Goal: Book appointment/travel/reservation

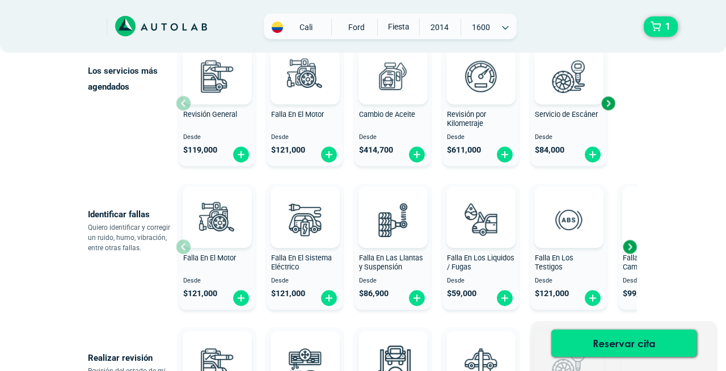
scroll to position [334, 0]
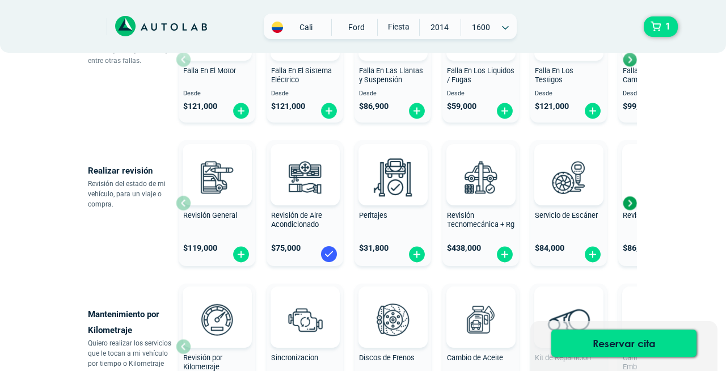
click at [333, 253] on img at bounding box center [329, 254] width 18 height 18
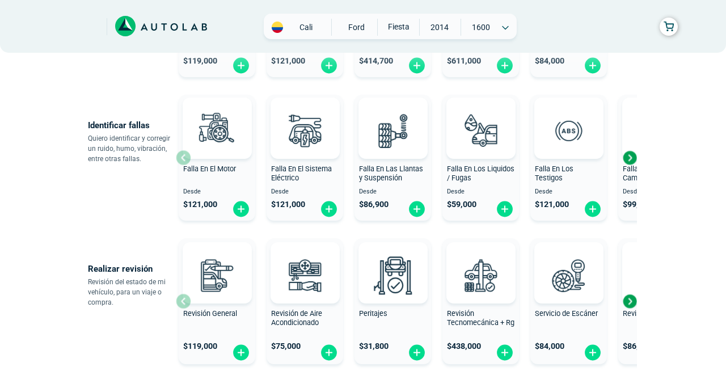
scroll to position [235, 0]
click at [508, 210] on img at bounding box center [505, 210] width 18 height 18
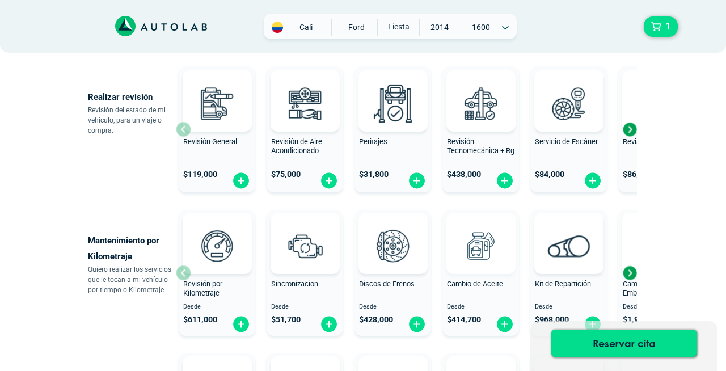
scroll to position [421, 0]
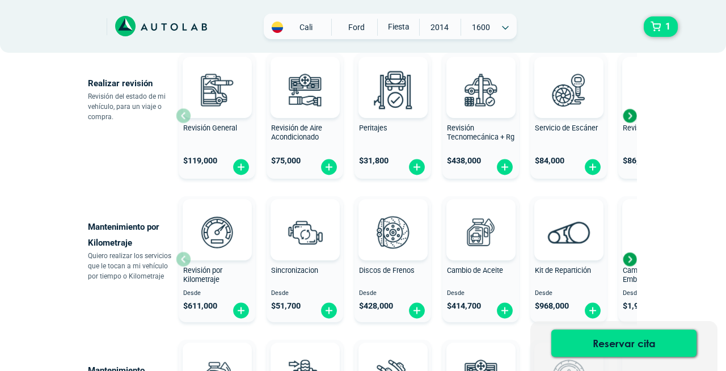
click at [634, 115] on div "Next slide" at bounding box center [629, 115] width 17 height 17
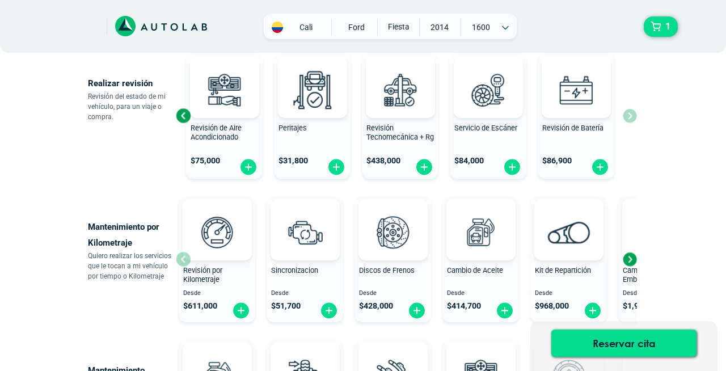
click at [631, 256] on div "Next slide" at bounding box center [629, 259] width 17 height 17
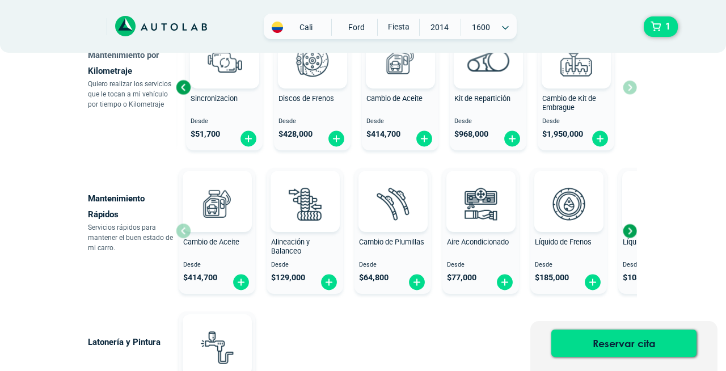
scroll to position [594, 0]
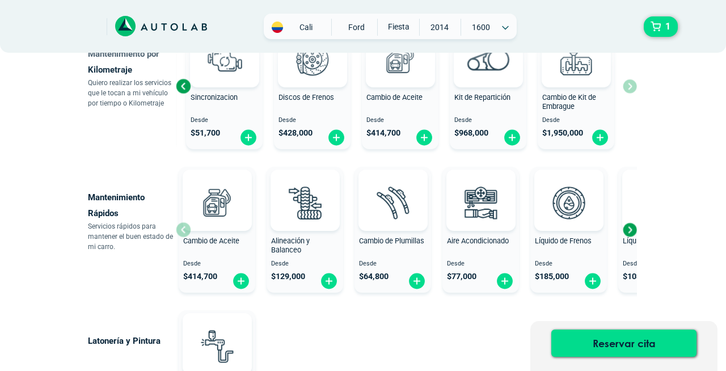
click at [633, 233] on div "Next slide" at bounding box center [629, 229] width 17 height 17
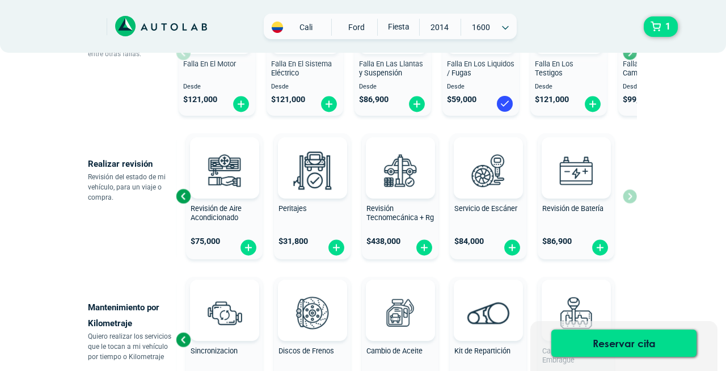
scroll to position [338, 0]
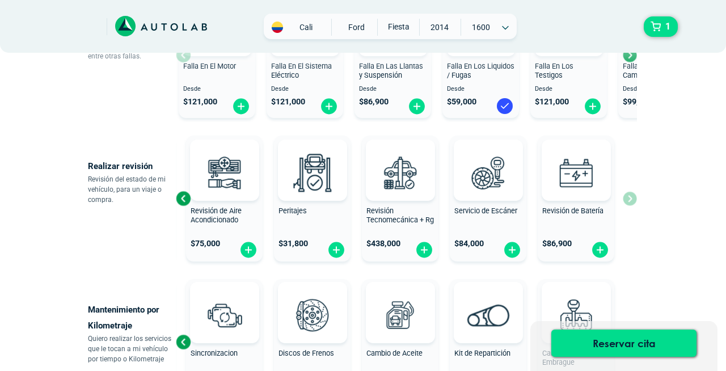
click at [629, 203] on div "Revisión General $ 119,000 Revisión de Aire Acondicionado $ 75,000 Peritajes $ …" at bounding box center [406, 198] width 461 height 135
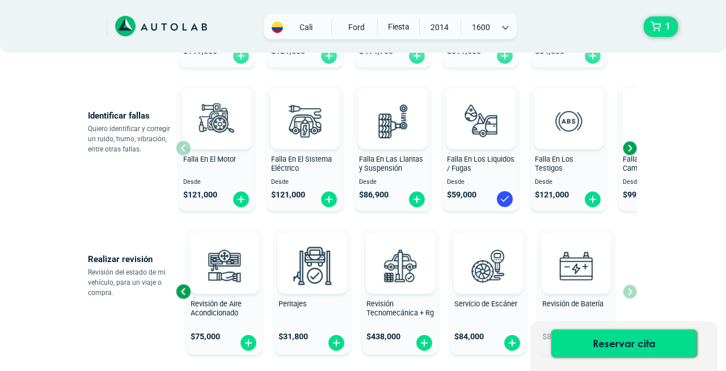
scroll to position [239, 0]
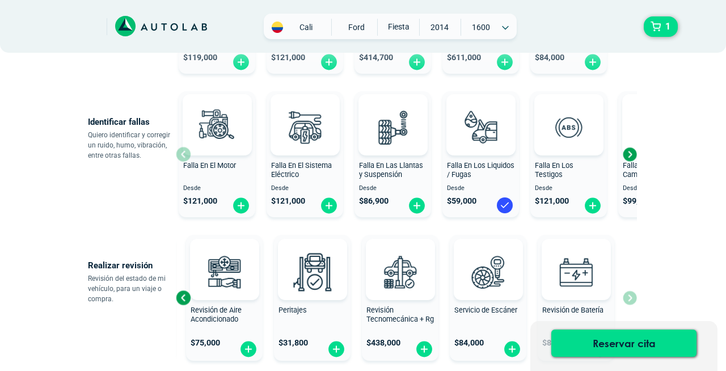
click at [627, 151] on div "Next slide" at bounding box center [629, 154] width 17 height 17
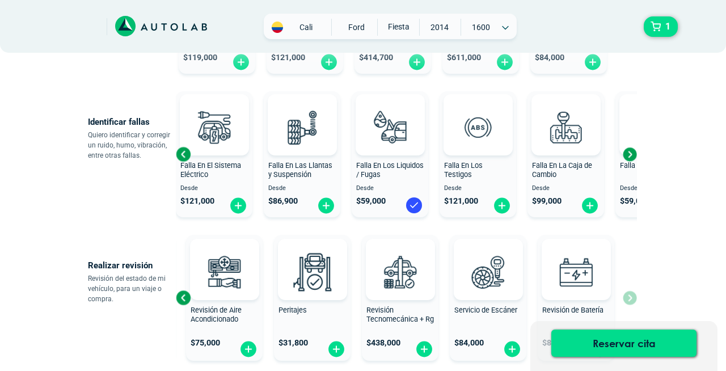
click at [627, 151] on div "Next slide" at bounding box center [629, 154] width 17 height 17
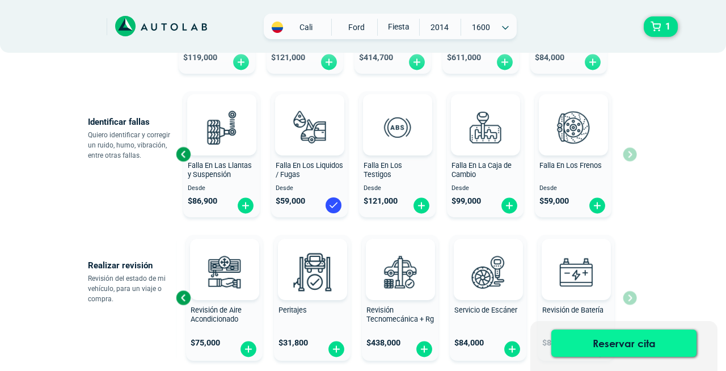
click at [619, 343] on button "Reservar cita" at bounding box center [623, 342] width 145 height 27
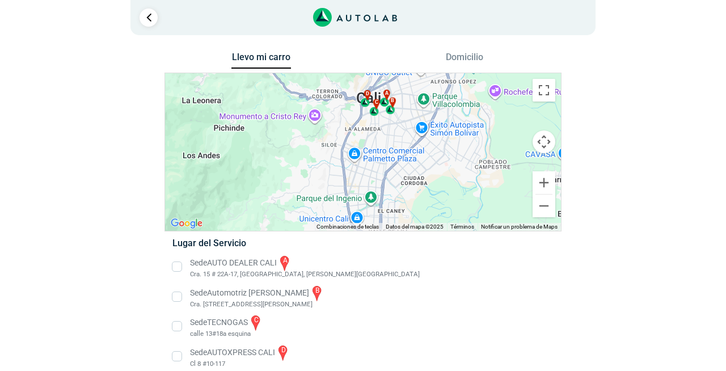
scroll to position [13, 0]
